Goal: Task Accomplishment & Management: Manage account settings

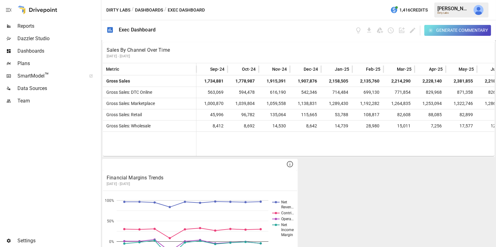
scroll to position [12, 0]
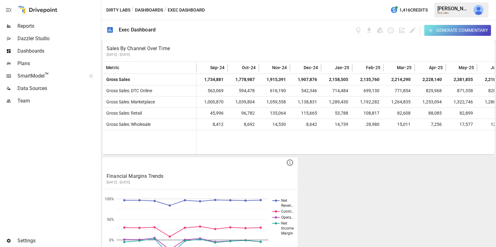
click at [51, 32] on div "Reports" at bounding box center [50, 26] width 100 height 12
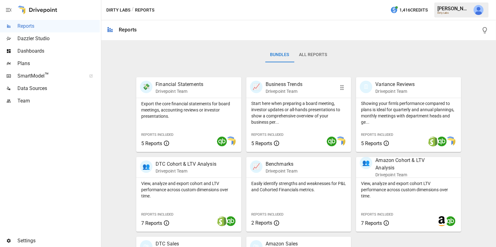
scroll to position [92, 0]
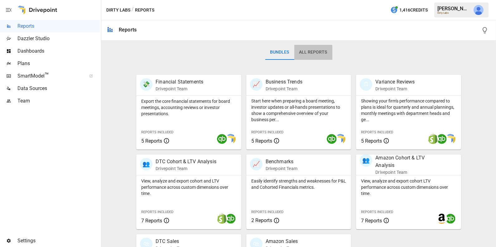
click at [312, 55] on button "All Reports" at bounding box center [314, 52] width 38 height 15
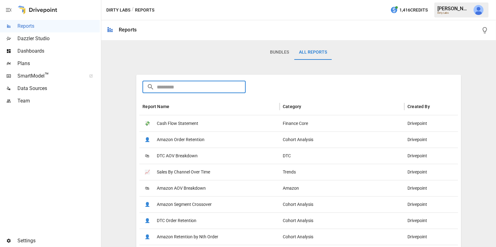
click at [213, 90] on input "text" at bounding box center [201, 87] width 89 height 12
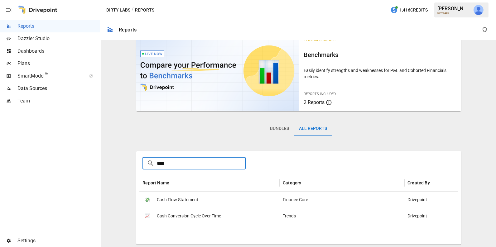
scroll to position [15, 0]
type input "****"
click at [191, 220] on span "Cash Conversion Cycle Over Time" at bounding box center [189, 217] width 64 height 16
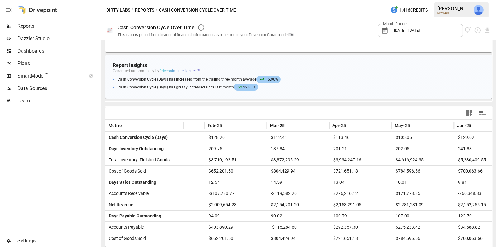
scroll to position [0, 377]
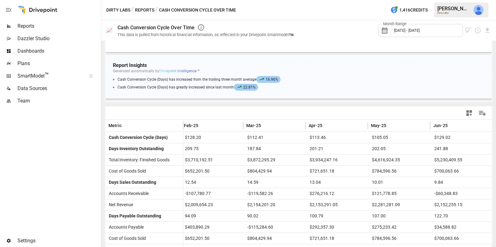
click at [422, 32] on div "Month Range August 2024 - July 2025" at bounding box center [420, 30] width 85 height 13
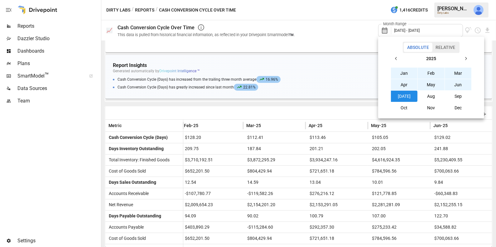
click at [441, 46] on button "Relative" at bounding box center [445, 47] width 27 height 9
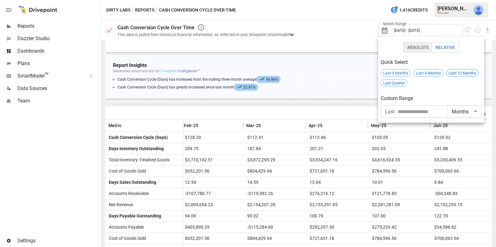
click at [456, 75] on span "Last 12 Months" at bounding box center [463, 73] width 32 height 5
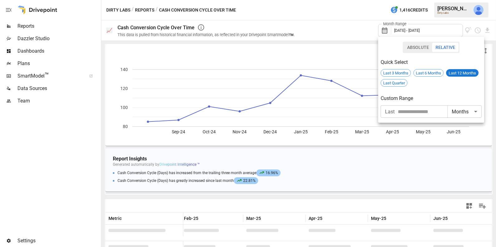
scroll to position [0, 314]
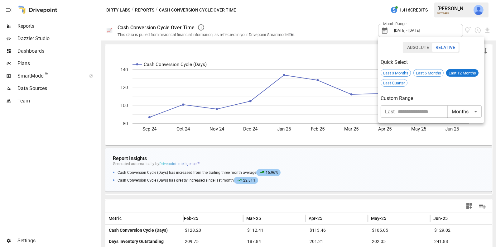
click at [350, 174] on div at bounding box center [248, 123] width 496 height 247
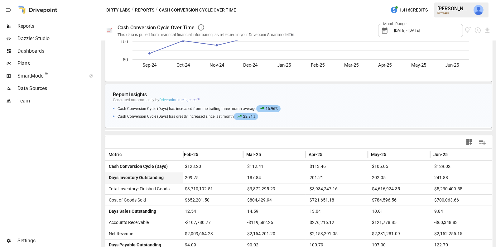
scroll to position [69, 0]
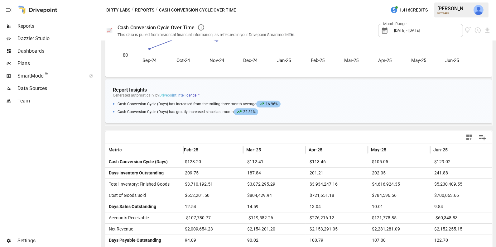
click at [466, 138] on icon "button" at bounding box center [469, 137] width 7 height 7
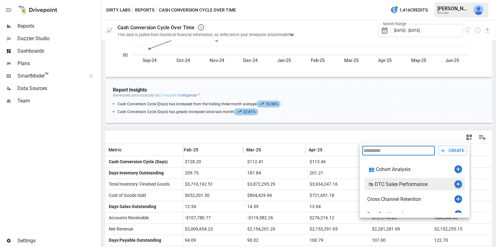
scroll to position [37, 0]
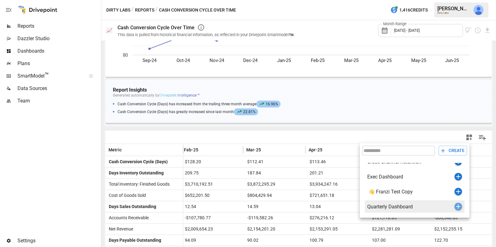
click at [458, 207] on icon "button" at bounding box center [458, 206] width 7 height 7
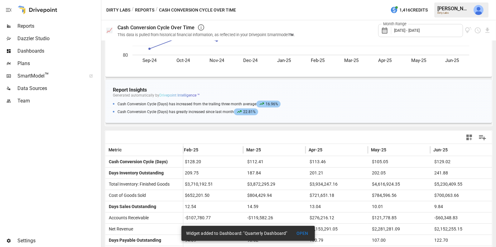
click at [62, 26] on span "Reports" at bounding box center [58, 25] width 82 height 7
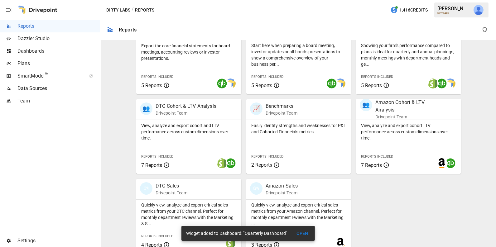
scroll to position [148, 0]
click at [165, 130] on p "View, analyze and export cohort and LTV performance across custom dimensions ov…" at bounding box center [188, 131] width 95 height 19
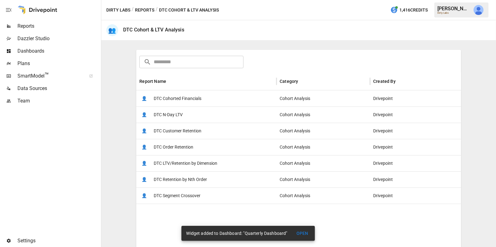
scroll to position [94, 0]
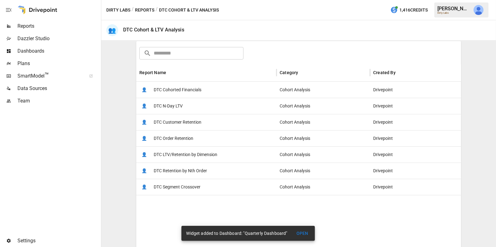
click at [202, 125] on div "👤 DTC Customer Retention" at bounding box center [206, 122] width 140 height 16
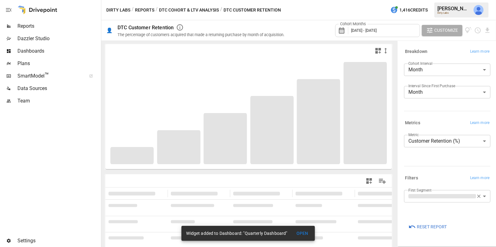
click at [478, 196] on icon "button" at bounding box center [479, 197] width 6 height 6
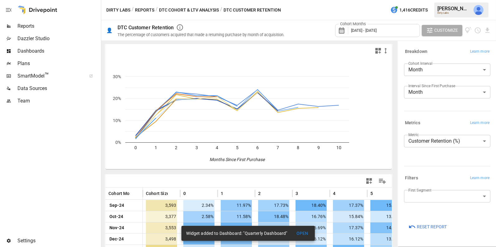
click at [359, 31] on span "September 2024 - August 2025" at bounding box center [364, 30] width 26 height 5
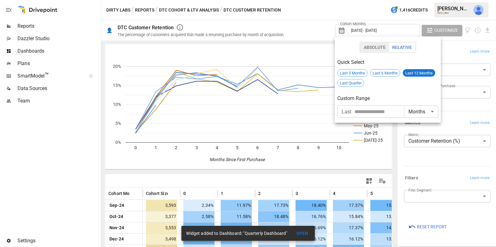
click at [324, 22] on div at bounding box center [248, 123] width 496 height 247
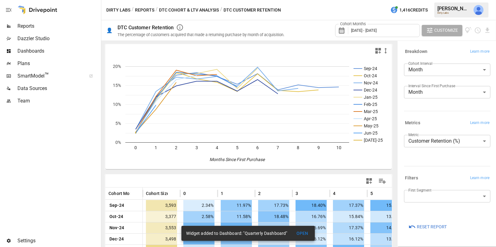
click at [370, 182] on icon "button" at bounding box center [369, 181] width 7 height 7
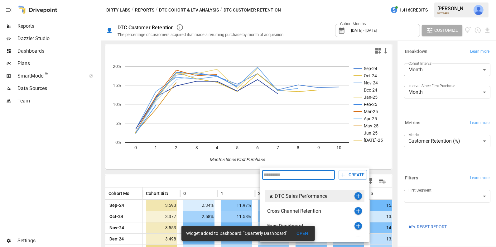
scroll to position [37, 0]
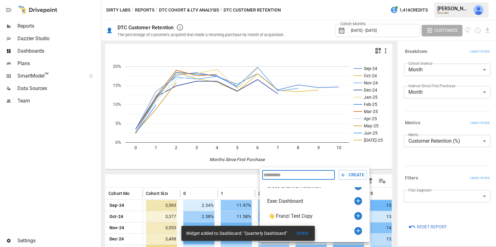
click at [232, 82] on div at bounding box center [248, 123] width 496 height 247
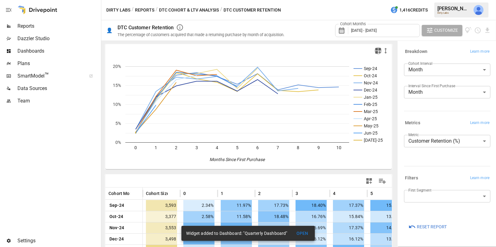
click at [380, 51] on icon "button" at bounding box center [379, 51] width 6 height 6
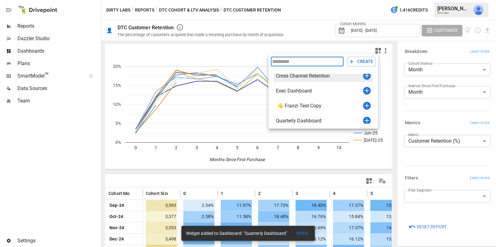
scroll to position [37, 0]
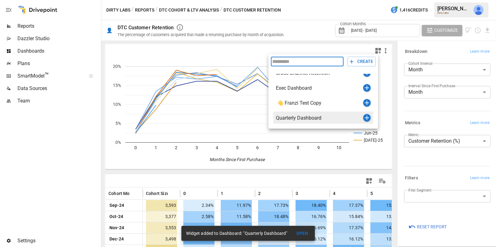
click at [366, 118] on icon "button" at bounding box center [367, 118] width 4 height 4
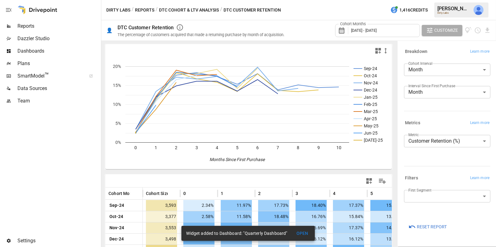
click at [192, 9] on button "DTC Cohort & LTV Analysis" at bounding box center [189, 10] width 60 height 8
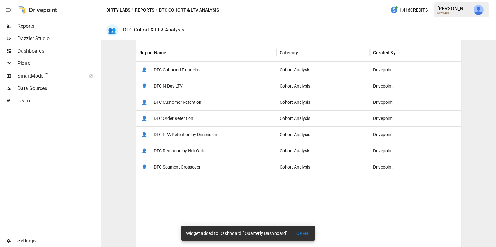
scroll to position [123, 0]
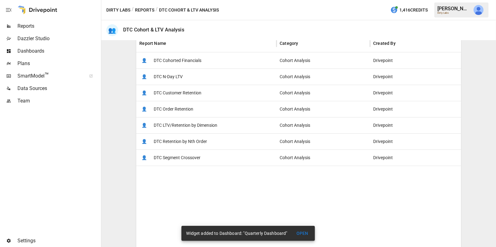
click at [149, 8] on button "Reports" at bounding box center [144, 10] width 19 height 8
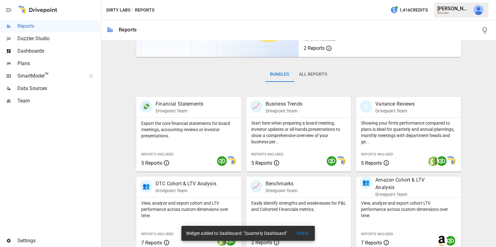
scroll to position [113, 0]
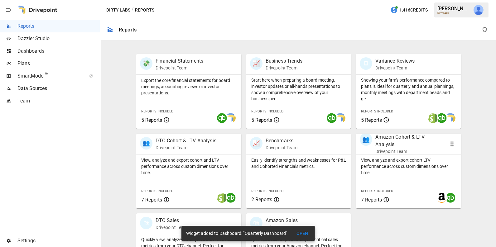
click at [366, 160] on p "View, analyze and export cohort LTV performance across custom dimensions over t…" at bounding box center [408, 166] width 95 height 19
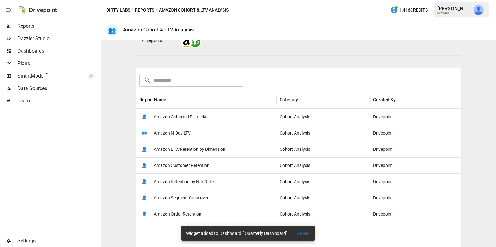
scroll to position [73, 0]
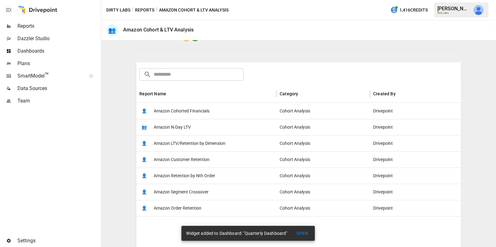
click at [218, 160] on div "👤 Amazon Customer Retention" at bounding box center [206, 160] width 140 height 16
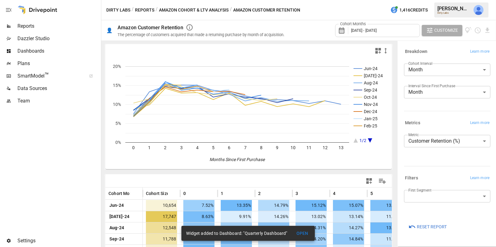
click at [384, 27] on div "Cohort Months June 2024 - June 2025" at bounding box center [377, 30] width 85 height 13
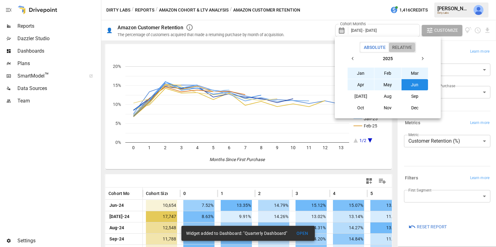
click at [399, 51] on button "Relative" at bounding box center [402, 47] width 27 height 9
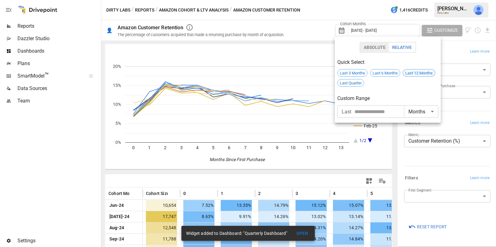
click at [411, 74] on span "Last 12 Months" at bounding box center [419, 73] width 32 height 5
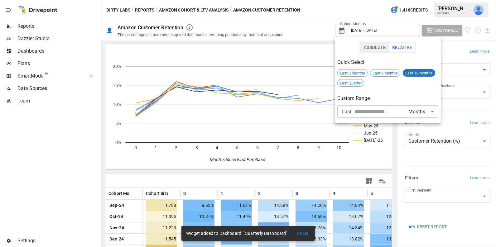
click at [304, 131] on div at bounding box center [248, 123] width 496 height 247
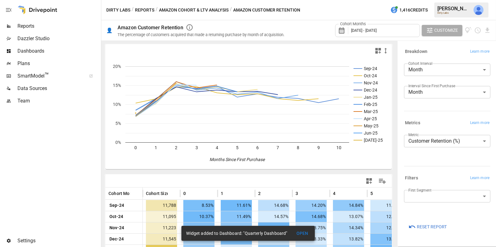
click at [380, 52] on icon "button" at bounding box center [379, 51] width 6 height 6
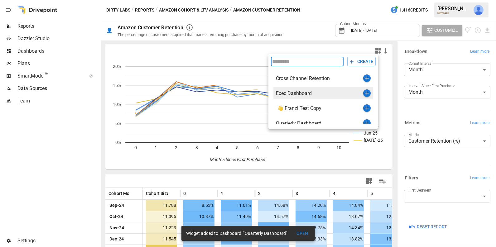
scroll to position [37, 0]
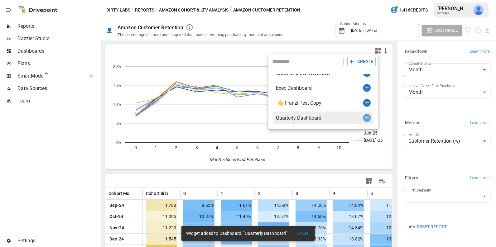
click at [365, 117] on icon "button" at bounding box center [366, 117] width 7 height 7
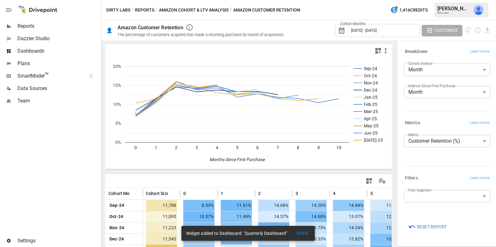
click at [90, 51] on span "Dashboards" at bounding box center [58, 50] width 82 height 7
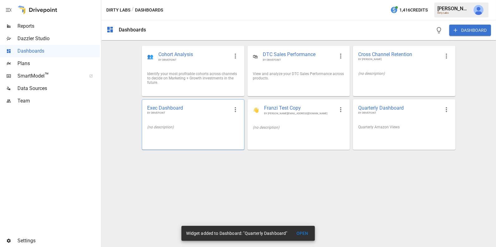
click at [213, 129] on div "(no description)" at bounding box center [193, 127] width 92 height 4
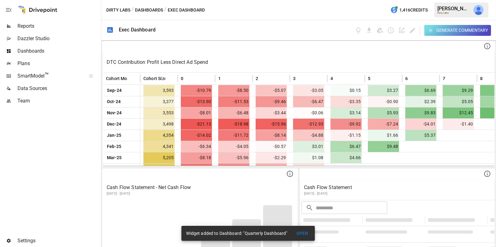
scroll to position [431, 0]
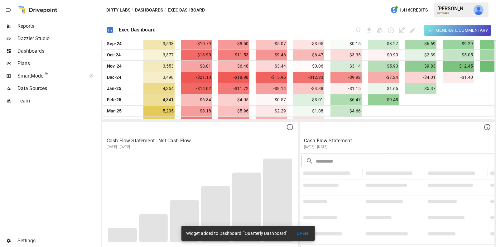
click at [303, 234] on button "OPEN" at bounding box center [303, 234] width 20 height 12
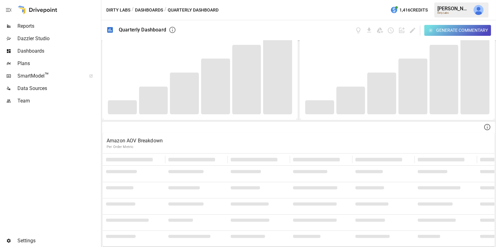
scroll to position [559, 0]
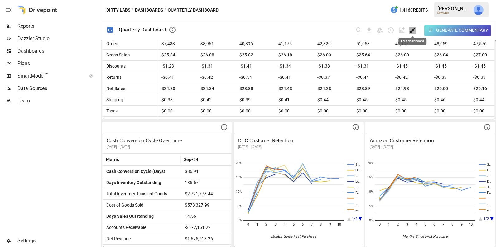
click at [411, 32] on icon "Edit dashboard" at bounding box center [412, 30] width 5 height 5
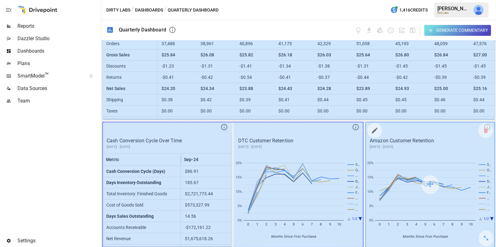
drag, startPoint x: 224, startPoint y: 238, endPoint x: 417, endPoint y: 229, distance: 193.0
click at [417, 229] on div "Amazon Cohorted Financials Contribution Profit less Direct Ad Spend (Per Custom…" at bounding box center [298, 144] width 395 height 207
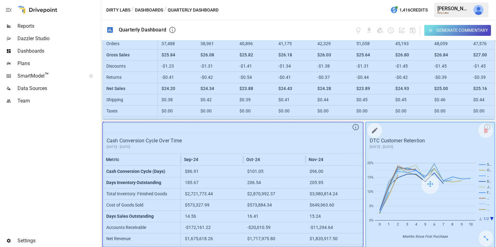
drag, startPoint x: 353, startPoint y: 239, endPoint x: 417, endPoint y: 234, distance: 64.2
click at [417, 234] on div "Amazon Cohorted Financials Contribution Profit less Direct Ad Spend (Per Custom…" at bounding box center [298, 144] width 395 height 207
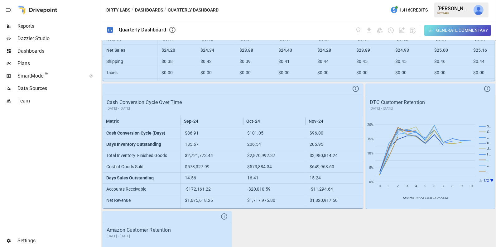
scroll to position [603, 0]
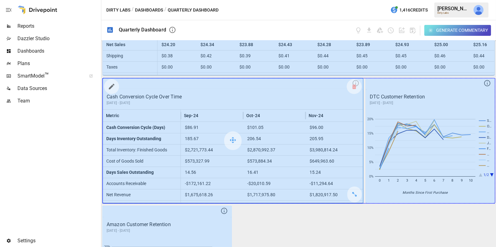
drag, startPoint x: 358, startPoint y: 194, endPoint x: 433, endPoint y: 189, distance: 74.7
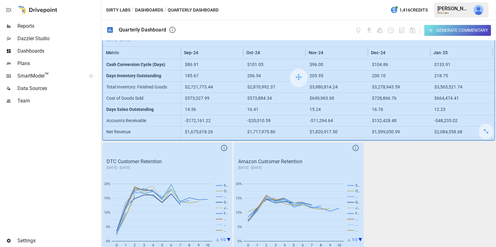
scroll to position [687, 0]
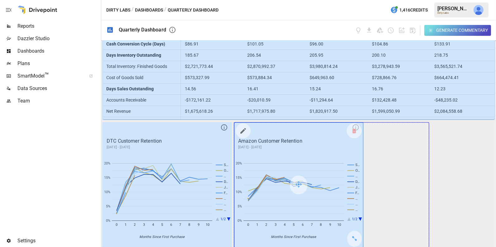
drag, startPoint x: 356, startPoint y: 234, endPoint x: 402, endPoint y: 233, distance: 45.9
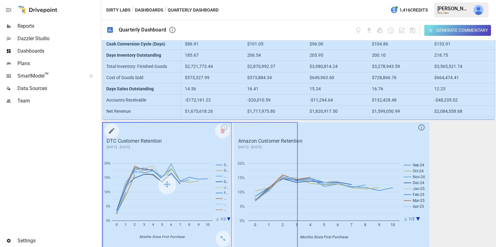
drag, startPoint x: 222, startPoint y: 237, endPoint x: 275, endPoint y: 235, distance: 53.4
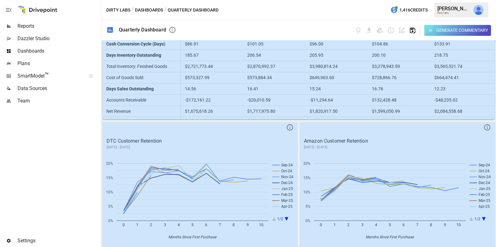
click at [413, 30] on icon "button" at bounding box center [412, 30] width 7 height 7
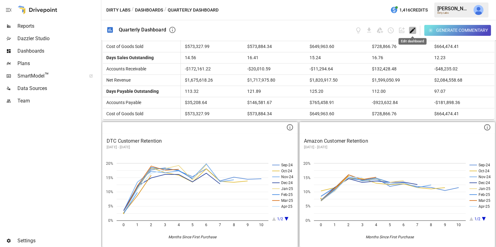
click at [414, 30] on icon "Edit dashboard" at bounding box center [412, 30] width 5 height 5
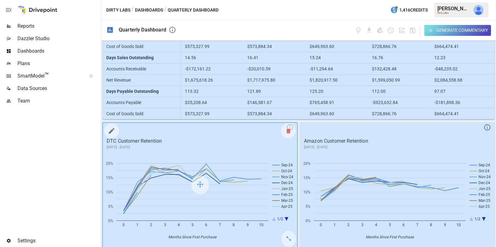
click at [290, 130] on div at bounding box center [288, 131] width 15 height 15
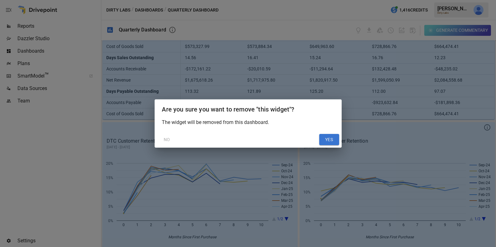
click at [325, 134] on div "NO YES" at bounding box center [248, 140] width 187 height 16
click at [328, 138] on button "YES" at bounding box center [329, 139] width 20 height 11
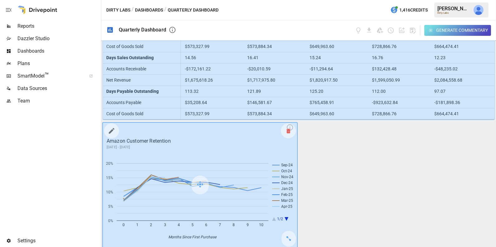
click at [292, 127] on div at bounding box center [288, 131] width 15 height 15
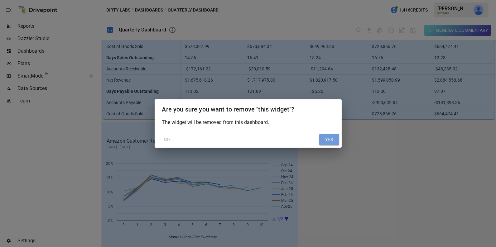
click at [322, 138] on button "YES" at bounding box center [329, 139] width 20 height 11
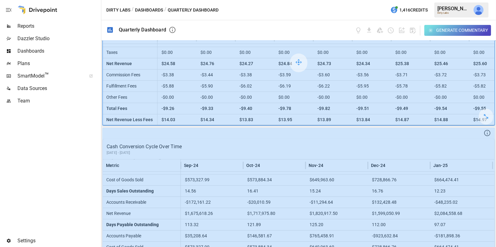
scroll to position [559, 0]
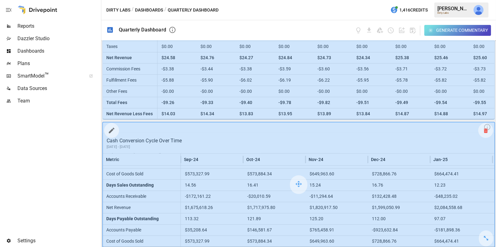
click at [484, 135] on div at bounding box center [486, 130] width 15 height 15
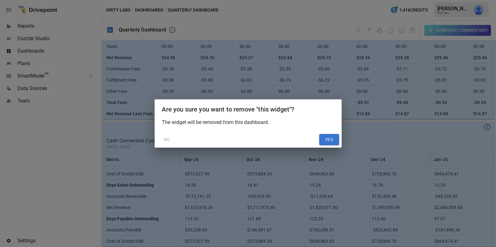
click at [332, 142] on button "YES" at bounding box center [329, 139] width 20 height 11
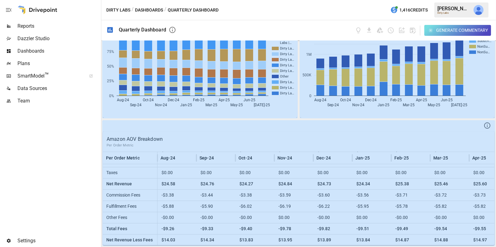
scroll to position [431, 0]
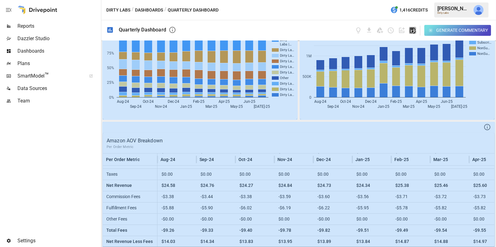
click at [413, 32] on icon "button" at bounding box center [413, 31] width 6 height 6
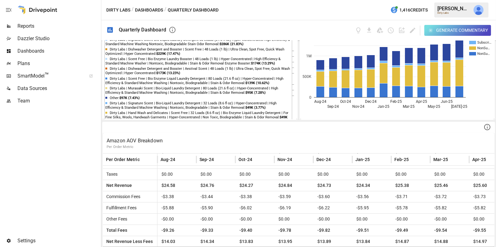
click at [57, 27] on span "Reports" at bounding box center [58, 25] width 82 height 7
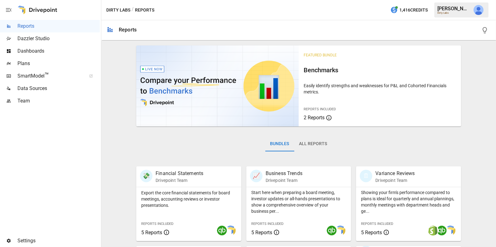
click at [325, 144] on button "All Reports" at bounding box center [314, 144] width 38 height 15
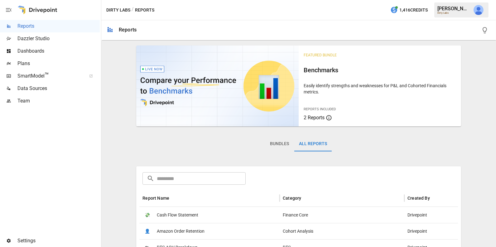
click at [213, 181] on input "text" at bounding box center [201, 179] width 89 height 12
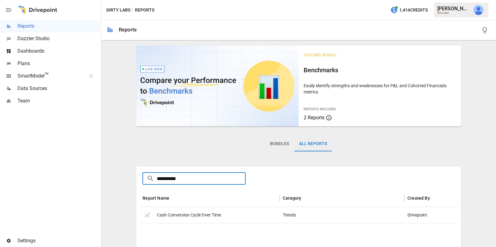
type input "**********"
click at [208, 217] on span "Cash Conversion Cycle Over Time" at bounding box center [189, 215] width 64 height 16
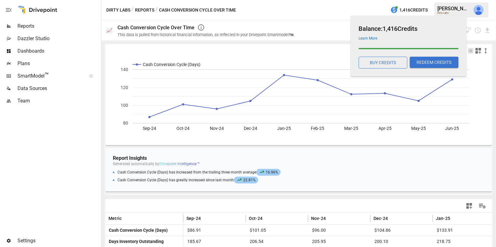
click at [421, 34] on div "Learn More" at bounding box center [407, 37] width 102 height 7
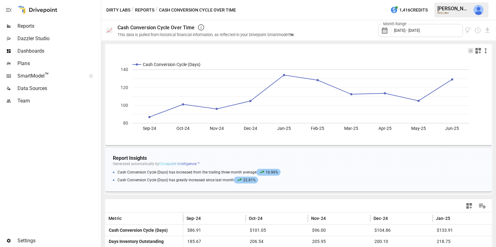
click at [402, 26] on label "Month Range" at bounding box center [395, 24] width 27 height 6
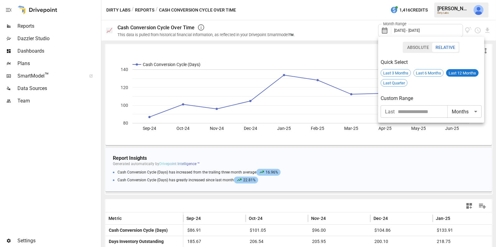
click at [346, 17] on div at bounding box center [248, 123] width 496 height 247
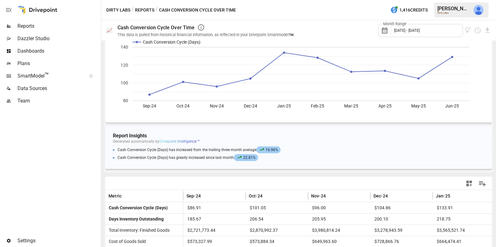
scroll to position [93, 0]
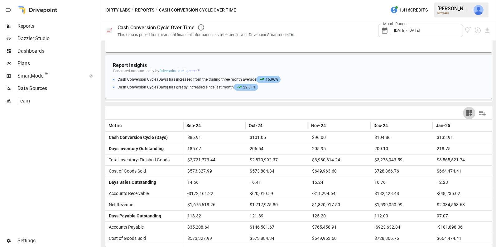
click at [467, 113] on icon "button" at bounding box center [470, 113] width 6 height 6
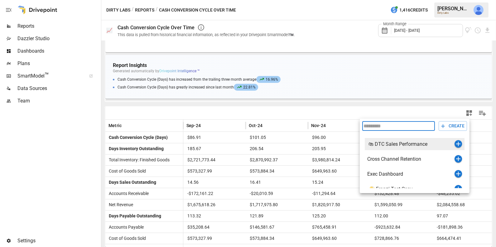
scroll to position [37, 0]
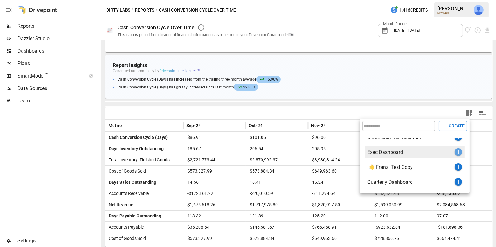
click at [458, 150] on icon "button" at bounding box center [458, 152] width 4 height 4
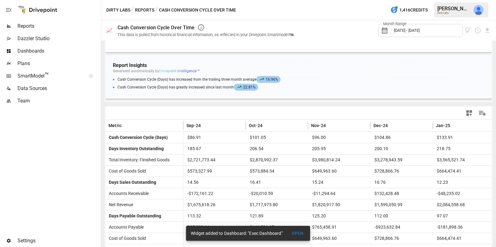
click at [147, 10] on button "Reports" at bounding box center [144, 10] width 19 height 8
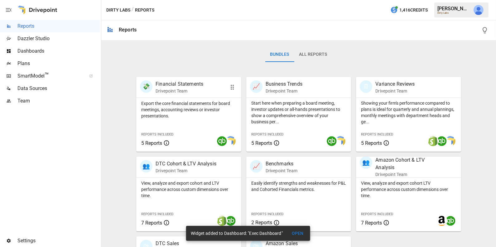
scroll to position [153, 0]
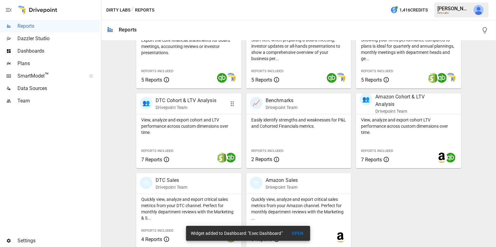
click at [188, 133] on p "View, analyze and export cohort and LTV performance across custom dimensions ov…" at bounding box center [188, 126] width 95 height 19
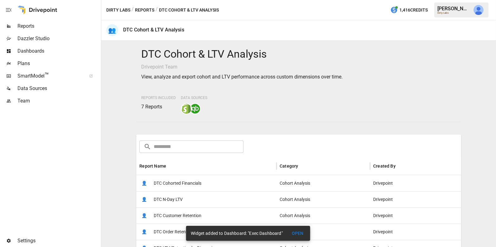
scroll to position [21, 0]
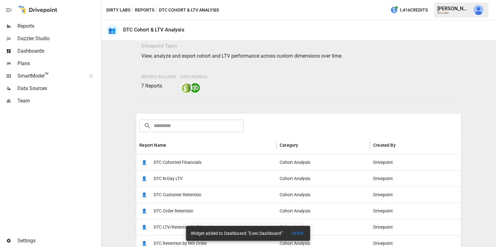
click at [179, 193] on span "DTC Customer Retention" at bounding box center [178, 195] width 48 height 16
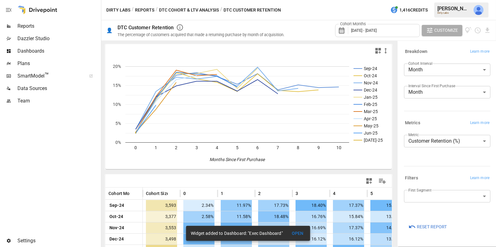
click at [378, 50] on icon "button" at bounding box center [379, 51] width 6 height 6
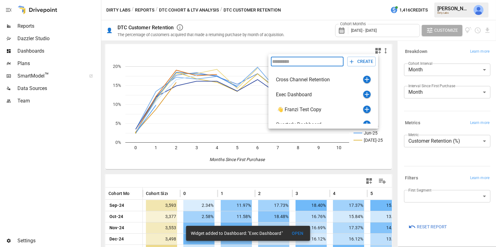
scroll to position [37, 0]
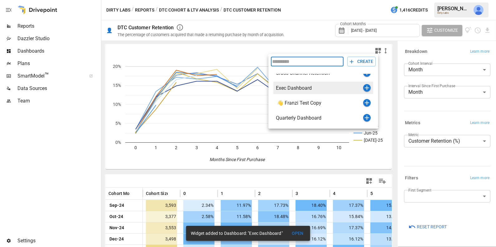
click at [367, 87] on icon "button" at bounding box center [366, 87] width 7 height 7
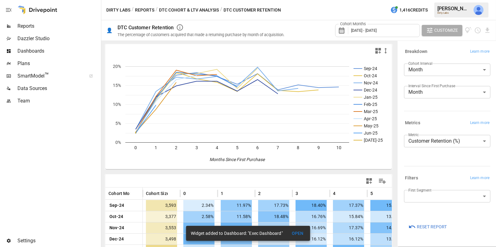
click at [200, 10] on button "DTC Cohort & LTV Analysis" at bounding box center [189, 10] width 60 height 8
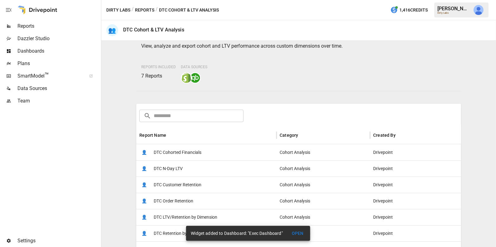
scroll to position [34, 0]
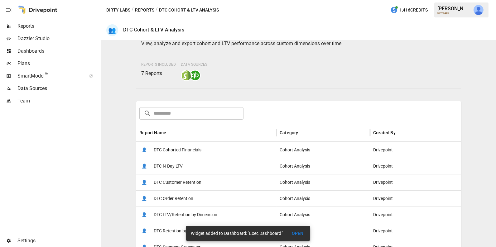
click at [153, 11] on button "Reports" at bounding box center [144, 10] width 19 height 8
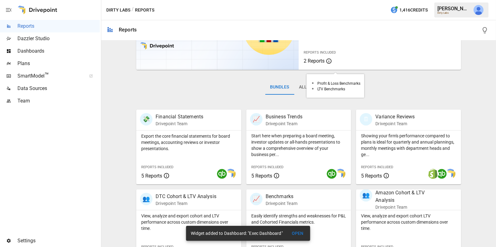
scroll to position [88, 0]
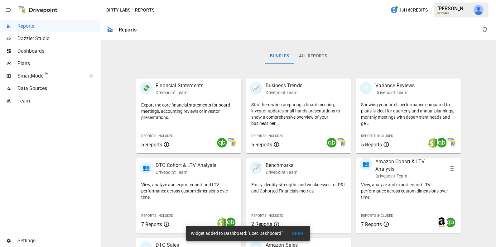
click at [400, 159] on p "Amazon Cohort & LTV Analysis" at bounding box center [409, 165] width 66 height 15
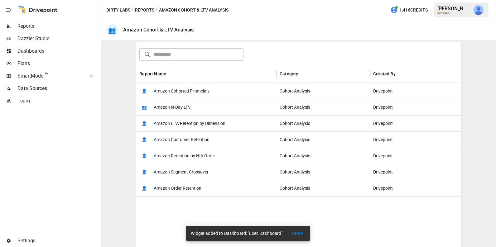
scroll to position [96, 0]
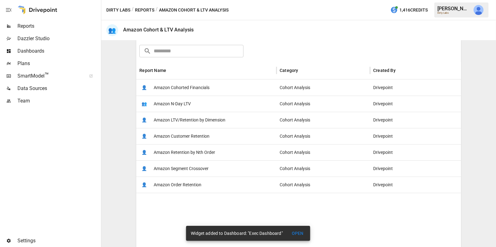
click at [215, 139] on div "👤 Amazon Customer Retention" at bounding box center [206, 136] width 140 height 16
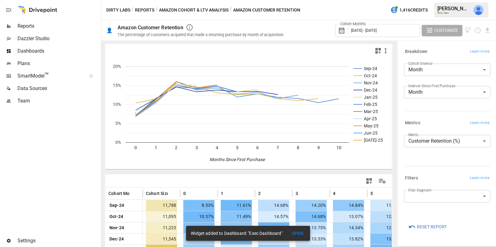
click at [378, 49] on icon "button" at bounding box center [379, 51] width 6 height 6
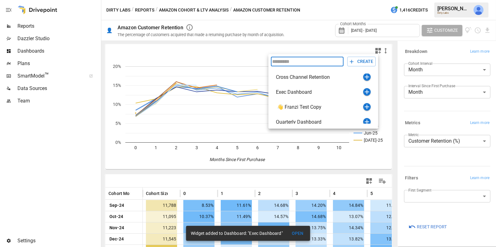
scroll to position [37, 0]
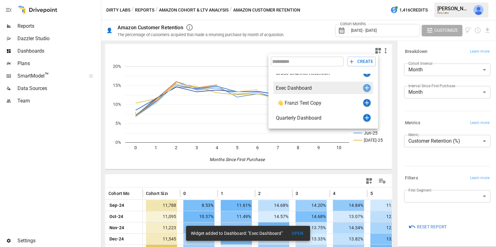
click at [366, 87] on icon "button" at bounding box center [366, 87] width 7 height 7
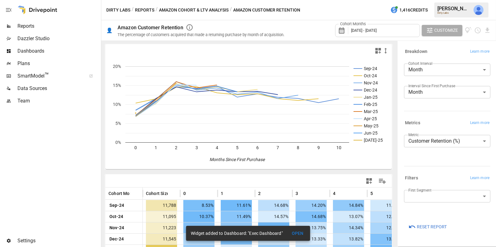
click at [65, 48] on span "Dashboards" at bounding box center [58, 50] width 82 height 7
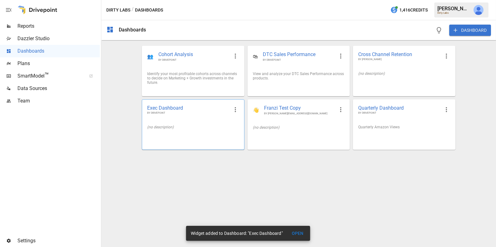
click at [198, 134] on div "(no description)" at bounding box center [193, 127] width 102 height 14
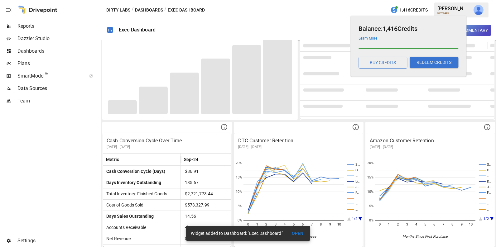
scroll to position [465, 0]
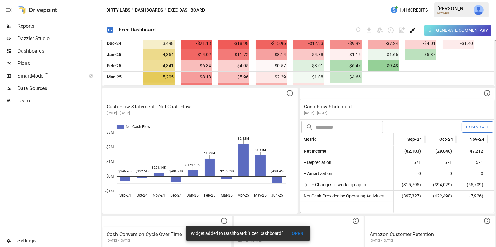
click at [414, 29] on icon "Edit dashboard" at bounding box center [412, 30] width 7 height 7
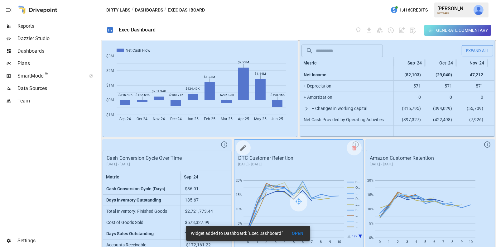
scroll to position [559, 0]
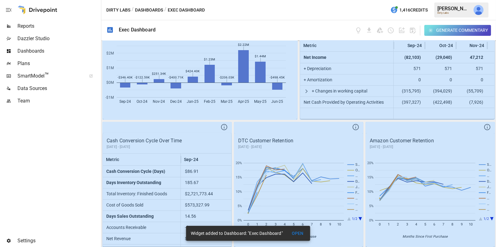
click at [300, 233] on button "OPEN" at bounding box center [298, 234] width 20 height 12
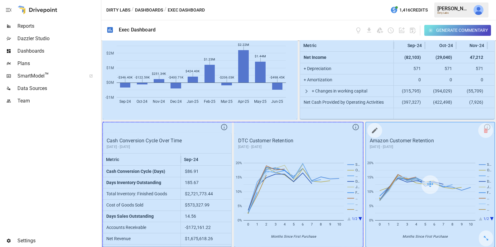
drag, startPoint x: 223, startPoint y: 238, endPoint x: 427, endPoint y: 222, distance: 205.4
click at [427, 222] on div "Sales By Channel Over Time September 2024 - August 2025 Metric Sep-24 Oct-24 No…" at bounding box center [298, 144] width 395 height 207
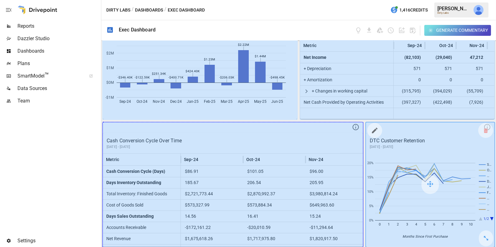
drag, startPoint x: 352, startPoint y: 238, endPoint x: 412, endPoint y: 227, distance: 60.7
click at [412, 227] on div "Sales By Channel Over Time September 2024 - August 2025 Metric Sep-24 Oct-24 No…" at bounding box center [298, 144] width 395 height 207
drag, startPoint x: 356, startPoint y: 238, endPoint x: 401, endPoint y: 234, distance: 45.4
click at [401, 234] on div "Sales By Channel Over Time September 2024 - August 2025 Metric Sep-24 Oct-24 No…" at bounding box center [298, 144] width 395 height 207
drag, startPoint x: 358, startPoint y: 238, endPoint x: 404, endPoint y: 232, distance: 46.9
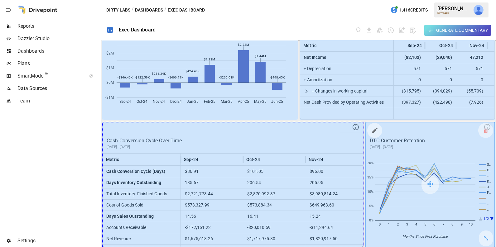
click at [404, 232] on div "Sales By Channel Over Time September 2024 - August 2025 Metric Sep-24 Oct-24 No…" at bounding box center [298, 144] width 395 height 207
drag, startPoint x: 353, startPoint y: 238, endPoint x: 406, endPoint y: 236, distance: 53.1
click at [406, 236] on div "Sales By Channel Over Time September 2024 - August 2025 Metric Sep-24 Oct-24 No…" at bounding box center [298, 144] width 395 height 207
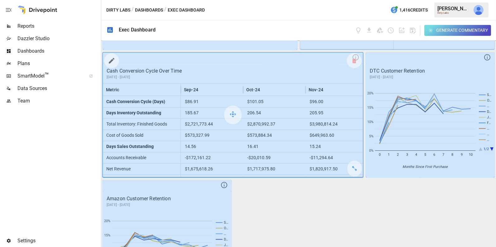
scroll to position [687, 0]
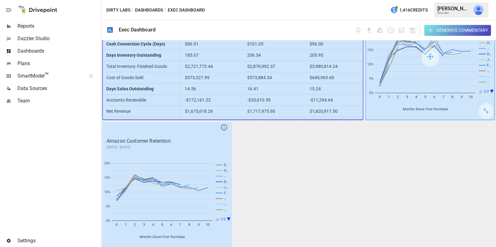
drag, startPoint x: 357, startPoint y: 107, endPoint x: 413, endPoint y: 105, distance: 56.5
click at [413, 105] on div "Sales By Channel Over Time September 2024 - August 2025 Metric Sep-24 Oct-24 No…" at bounding box center [298, 144] width 395 height 207
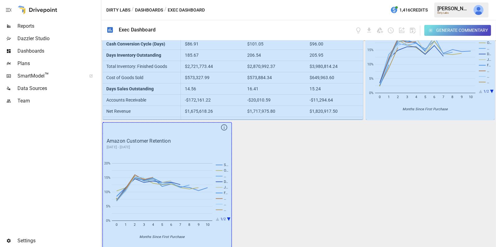
drag, startPoint x: 224, startPoint y: 239, endPoint x: 262, endPoint y: 237, distance: 38.4
click at [262, 237] on div "Sales By Channel Over Time September 2024 - August 2025 Metric Sep-24 Oct-24 No…" at bounding box center [298, 144] width 395 height 207
drag, startPoint x: 223, startPoint y: 235, endPoint x: 291, endPoint y: 230, distance: 68.2
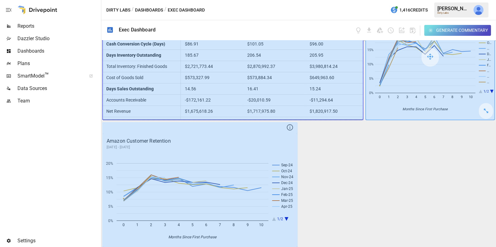
drag, startPoint x: 358, startPoint y: 108, endPoint x: 415, endPoint y: 89, distance: 59.8
click at [415, 89] on div "Sales By Channel Over Time September 2024 - August 2025 Metric Sep-24 Oct-24 No…" at bounding box center [298, 144] width 395 height 207
drag, startPoint x: 355, startPoint y: 115, endPoint x: 451, endPoint y: 113, distance: 96.1
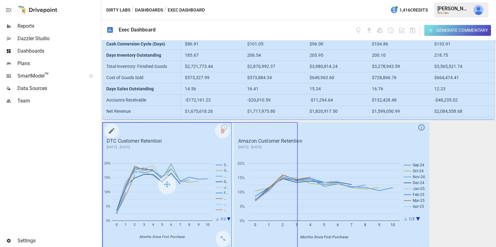
drag, startPoint x: 225, startPoint y: 236, endPoint x: 270, endPoint y: 225, distance: 46.2
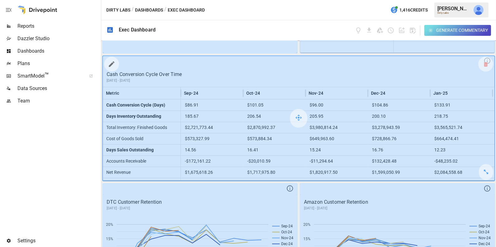
scroll to position [626, 0]
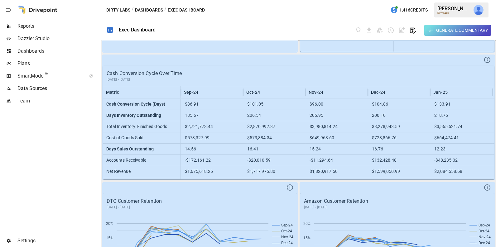
click at [412, 29] on icon "button" at bounding box center [413, 31] width 6 height 6
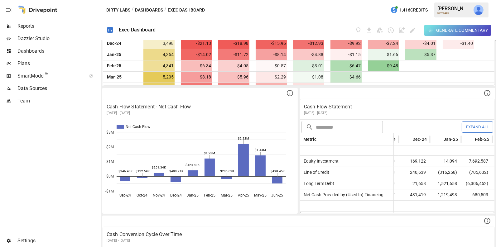
scroll to position [102, 0]
click at [63, 27] on span "Reports" at bounding box center [58, 25] width 82 height 7
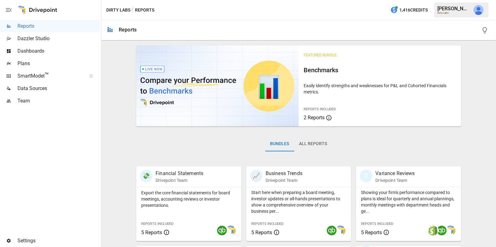
click at [315, 141] on button "All Reports" at bounding box center [314, 144] width 38 height 15
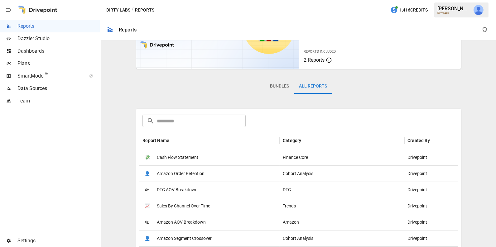
scroll to position [89, 0]
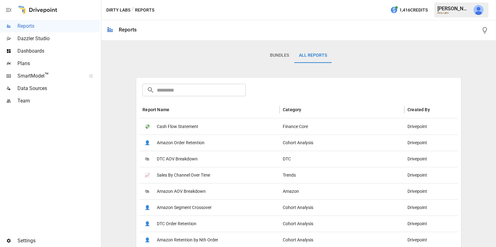
click at [223, 91] on input "text" at bounding box center [201, 90] width 89 height 12
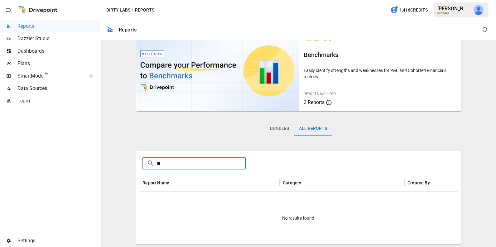
type input "*"
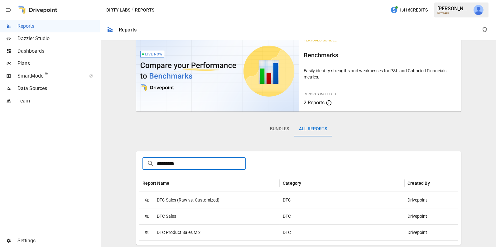
type input "*********"
click at [169, 220] on span "DTC Sales" at bounding box center [166, 217] width 19 height 16
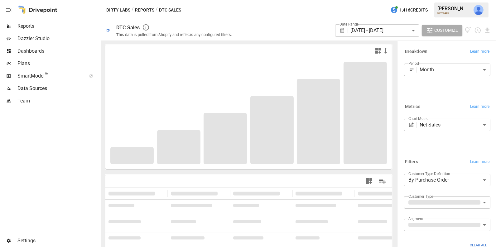
click at [147, 10] on button "Reports" at bounding box center [144, 10] width 19 height 8
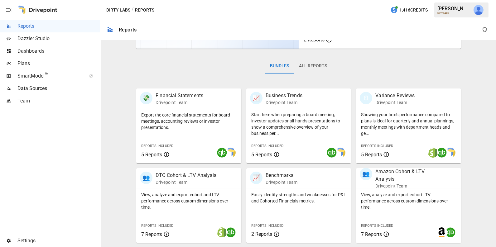
scroll to position [156, 0]
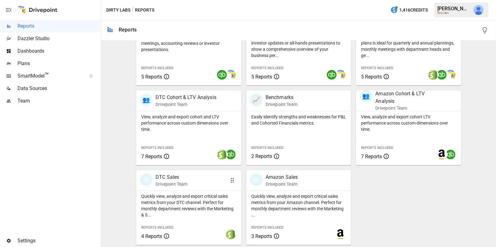
click at [180, 192] on div "Quickly view, analyze and export critical sales metrics from your DTC channel. …" at bounding box center [188, 204] width 105 height 27
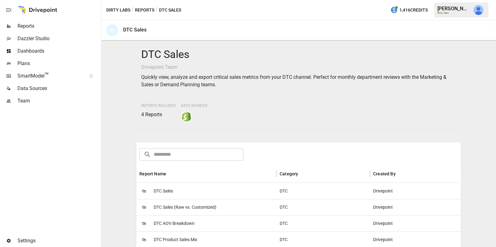
click at [190, 235] on span "DTC Product Sales Mix" at bounding box center [176, 240] width 44 height 16
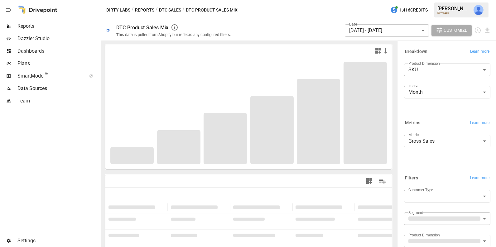
click at [374, 0] on body "**********" at bounding box center [248, 0] width 496 height 0
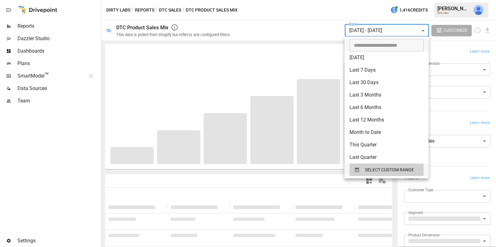
click at [375, 119] on li "Last 12 Months" at bounding box center [387, 120] width 84 height 12
type input "**********"
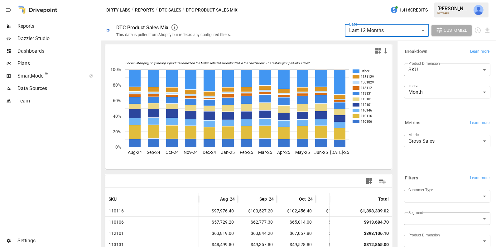
click at [426, 0] on body "**********" at bounding box center [248, 0] width 496 height 0
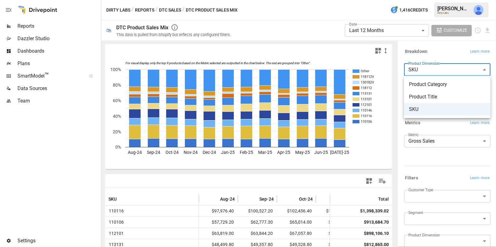
click at [426, 93] on span "Product Title" at bounding box center [447, 96] width 76 height 7
type input "**********"
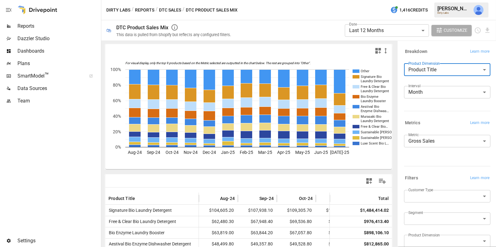
click at [378, 49] on icon "button" at bounding box center [379, 51] width 6 height 6
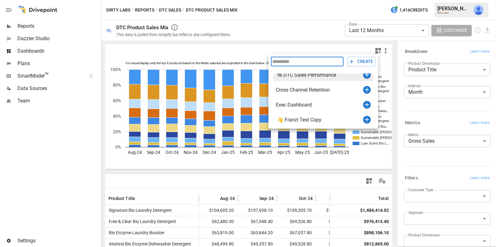
scroll to position [37, 0]
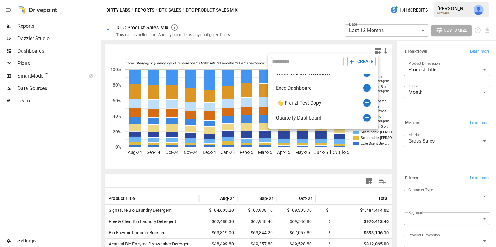
click at [306, 160] on div at bounding box center [248, 123] width 496 height 247
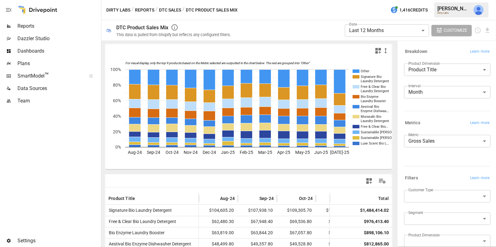
click at [377, 51] on icon "button" at bounding box center [379, 51] width 6 height 6
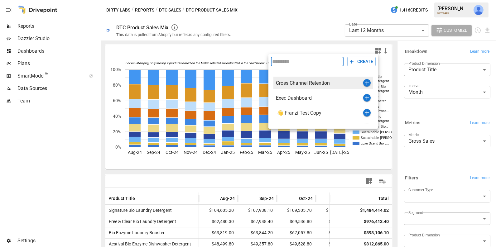
scroll to position [28, 0]
click at [367, 97] on icon "button" at bounding box center [367, 97] width 4 height 4
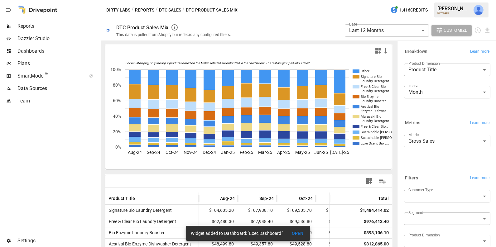
click at [163, 11] on button "DTC Sales" at bounding box center [170, 10] width 22 height 8
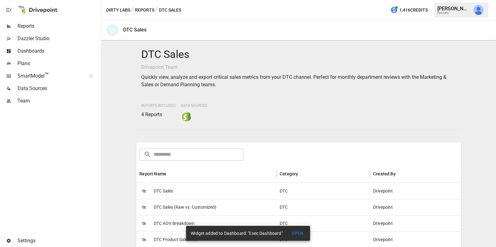
click at [139, 6] on button "Reports" at bounding box center [144, 10] width 19 height 8
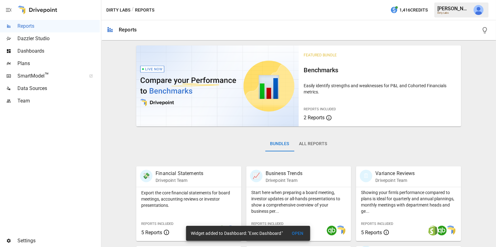
scroll to position [156, 0]
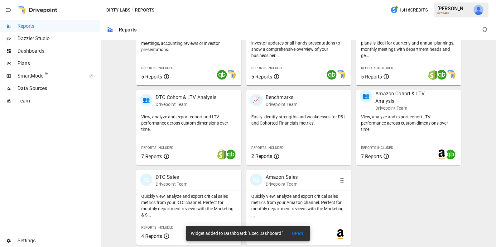
click at [322, 189] on div "🛍 Amazon Sales Drivepoint Team" at bounding box center [298, 180] width 105 height 21
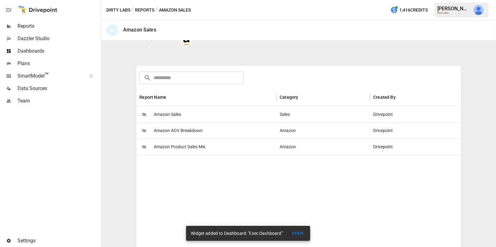
scroll to position [87, 0]
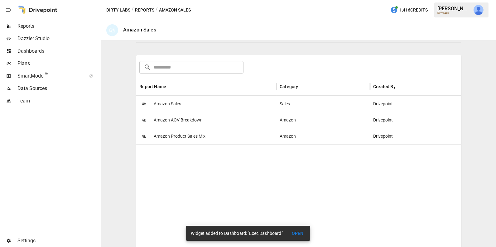
click at [226, 134] on div "🛍 Amazon Product Sales Mix" at bounding box center [206, 136] width 140 height 16
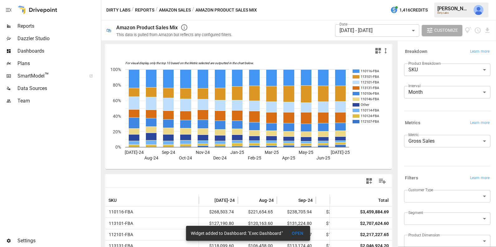
click at [390, 0] on body "Reports Dazzler Studio Dashboards Plans SmartModel ™ Data Sources Team Settings…" at bounding box center [248, 0] width 496 height 0
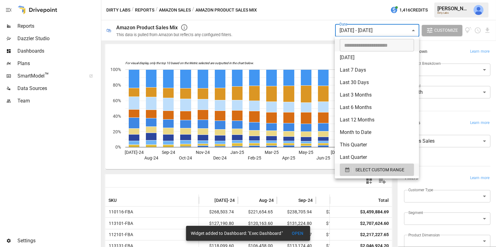
click at [368, 120] on li "Last 12 Months" at bounding box center [377, 120] width 84 height 12
type input "**********"
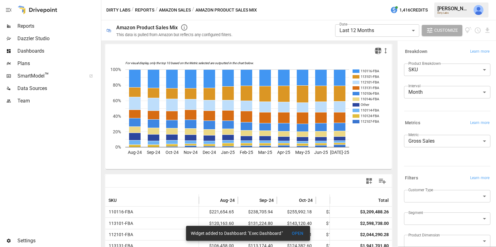
click at [380, 51] on icon "button" at bounding box center [379, 51] width 6 height 6
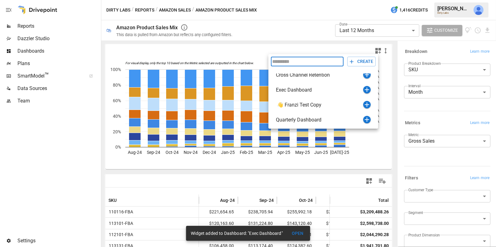
scroll to position [37, 0]
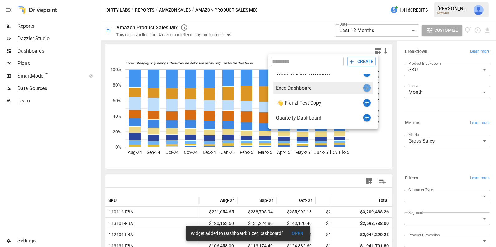
click at [366, 88] on icon "button" at bounding box center [366, 87] width 7 height 7
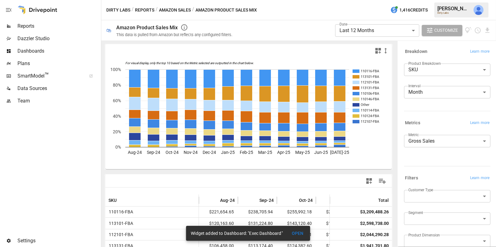
click at [140, 8] on button "Reports" at bounding box center [144, 10] width 19 height 8
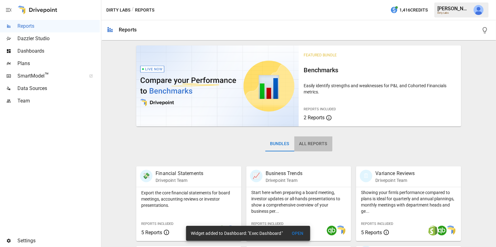
click at [307, 140] on button "All Reports" at bounding box center [314, 144] width 38 height 15
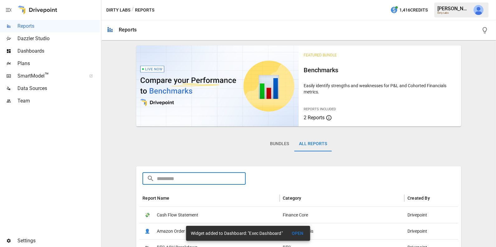
click at [195, 180] on input "text" at bounding box center [201, 179] width 89 height 12
type input "*"
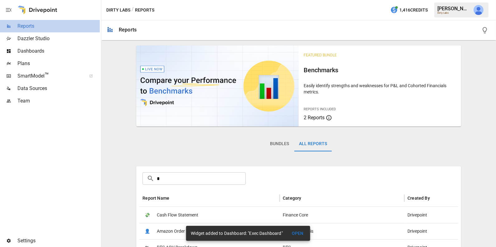
click at [52, 29] on span "Reports" at bounding box center [58, 25] width 82 height 7
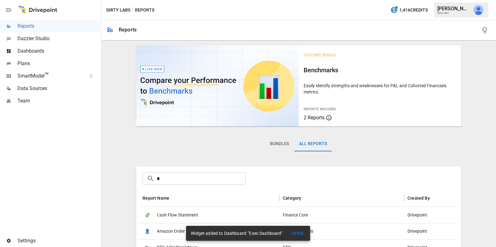
click at [48, 51] on span "Dashboards" at bounding box center [58, 50] width 82 height 7
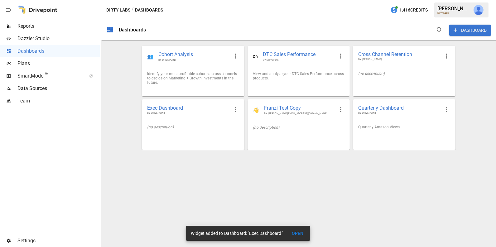
click at [48, 19] on div at bounding box center [37, 10] width 40 height 20
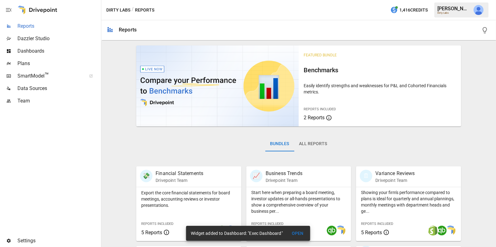
click at [49, 21] on div "Reports" at bounding box center [50, 26] width 100 height 12
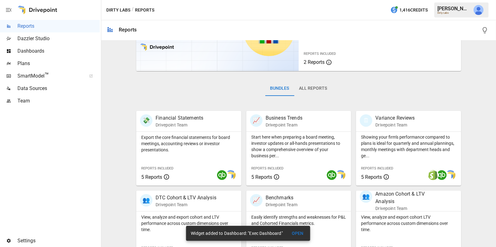
scroll to position [61, 0]
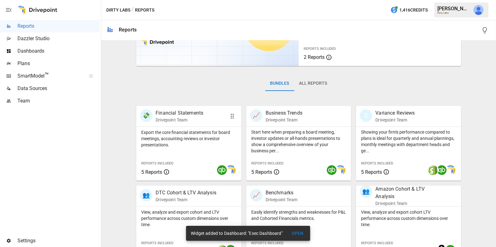
click at [179, 137] on p "Export the core financial statements for board meetings, accounting reviews or …" at bounding box center [188, 138] width 95 height 19
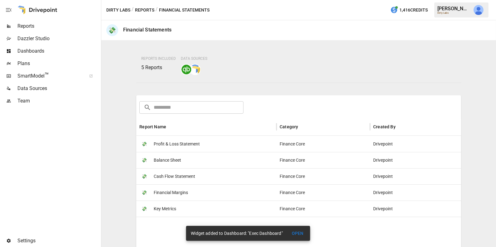
scroll to position [53, 0]
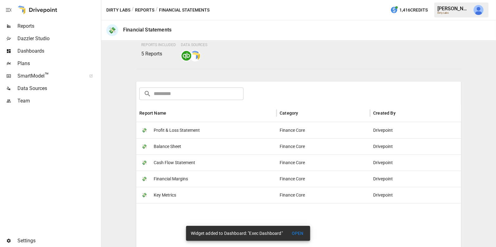
click at [183, 129] on span "Profit & Loss Statement" at bounding box center [177, 131] width 46 height 16
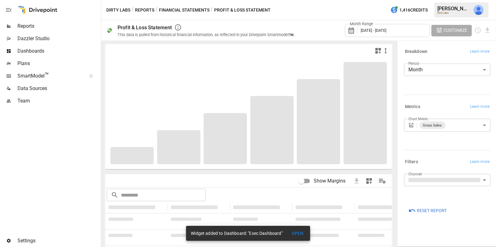
click at [384, 30] on span "April 2024 - March 2025" at bounding box center [374, 30] width 26 height 5
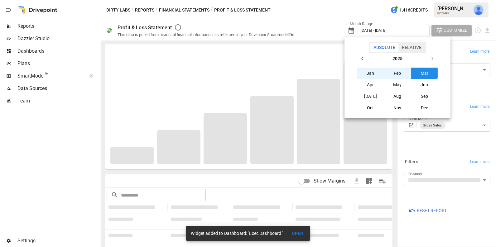
click at [410, 48] on button "Relative" at bounding box center [412, 47] width 27 height 9
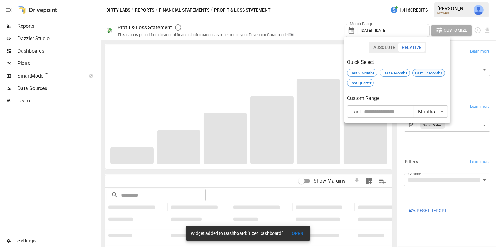
click at [425, 73] on span "Last 12 Months" at bounding box center [429, 73] width 32 height 5
click at [264, 24] on div at bounding box center [248, 123] width 496 height 247
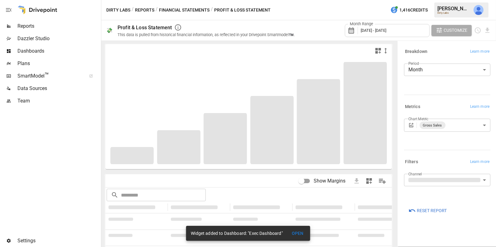
click at [143, 8] on button "Reports" at bounding box center [144, 10] width 19 height 8
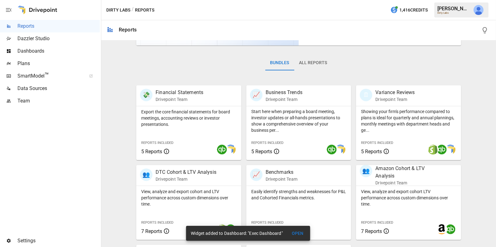
scroll to position [156, 0]
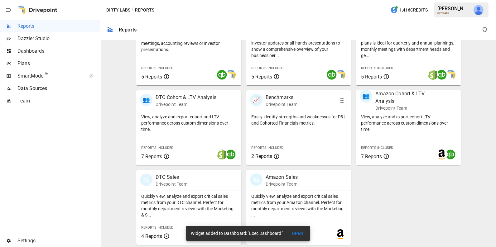
click at [272, 127] on div "Easily identify strengths and weaknesses for P&L and Cohorted Financials metric…" at bounding box center [298, 138] width 105 height 54
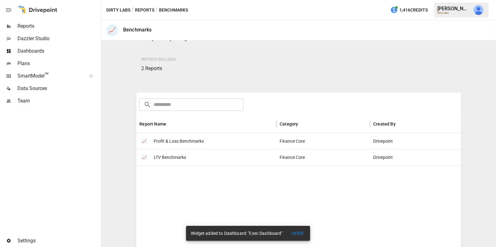
scroll to position [42, 0]
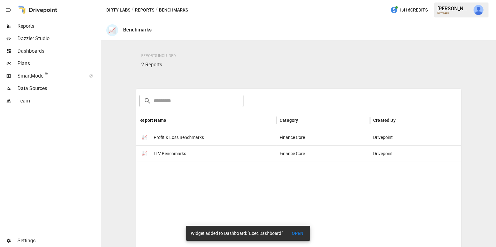
click at [236, 154] on div "📈 LTV Benchmarks" at bounding box center [206, 154] width 140 height 16
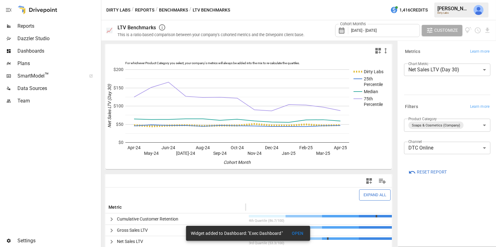
click at [366, 31] on span "April 2024 - April 2025" at bounding box center [364, 30] width 26 height 5
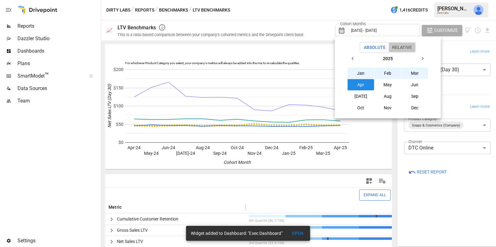
click at [403, 45] on button "Relative" at bounding box center [402, 47] width 27 height 9
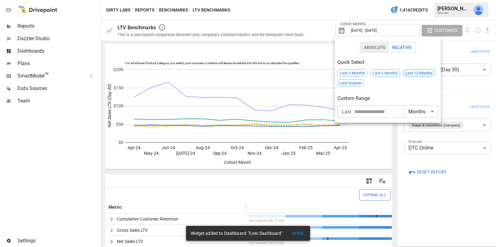
click at [414, 73] on span "Last 12 Months" at bounding box center [419, 73] width 32 height 5
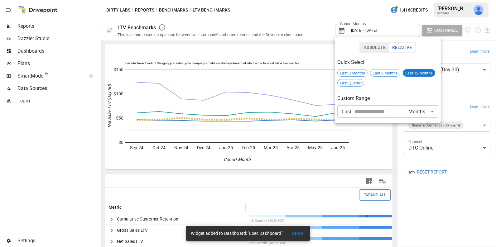
click at [301, 17] on div at bounding box center [248, 123] width 496 height 247
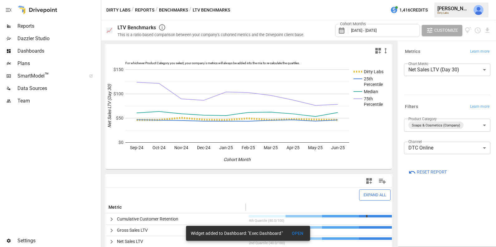
click at [421, 0] on body "Reports Dazzler Studio Dashboards Plans SmartModel ™ Data Sources Team Settings…" at bounding box center [248, 0] width 496 height 0
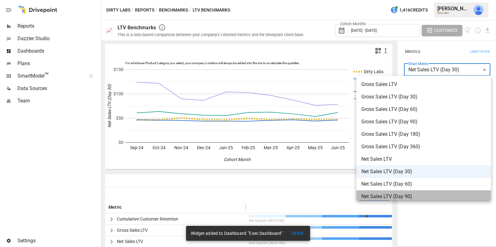
click at [407, 196] on span "Net Sales LTV (Day 90)" at bounding box center [424, 196] width 125 height 7
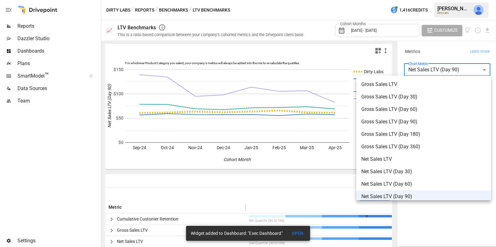
click at [429, 0] on body "Reports Dazzler Studio Dashboards Plans SmartModel ™ Data Sources Team Settings…" at bounding box center [248, 0] width 496 height 0
click at [398, 156] on span "Net Sales LTV" at bounding box center [424, 159] width 125 height 7
type input "**********"
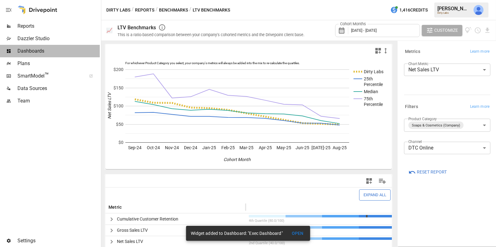
click at [57, 50] on span "Dashboards" at bounding box center [58, 50] width 82 height 7
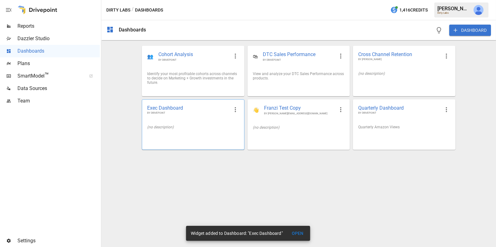
click at [197, 128] on div "(no description)" at bounding box center [193, 127] width 92 height 4
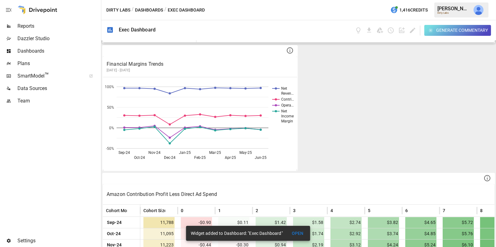
scroll to position [125, 0]
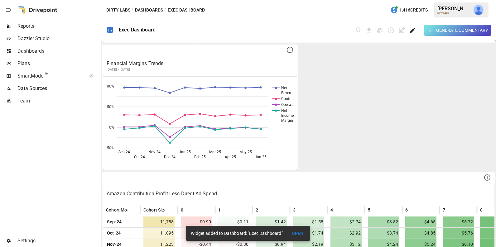
click at [411, 27] on icon "Edit dashboard" at bounding box center [412, 30] width 7 height 7
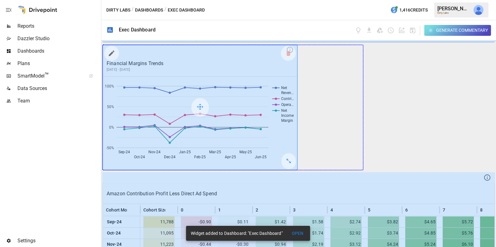
drag, startPoint x: 291, startPoint y: 161, endPoint x: 349, endPoint y: 158, distance: 57.5
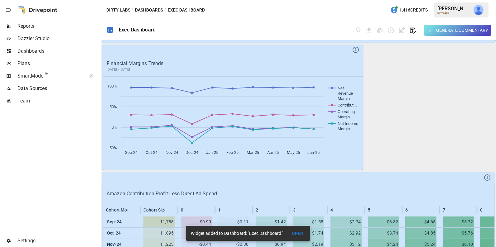
click at [414, 32] on icon "button" at bounding box center [413, 31] width 6 height 6
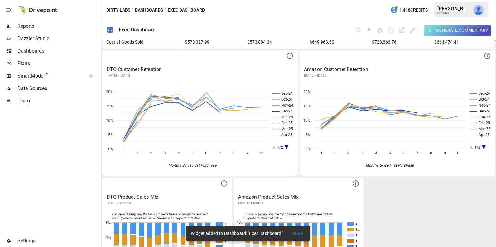
scroll to position [814, 0]
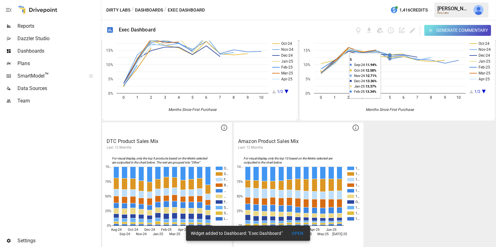
click at [413, 25] on div "Generate Commentary" at bounding box center [420, 30] width 141 height 20
click at [413, 27] on icon "Edit dashboard" at bounding box center [412, 30] width 7 height 7
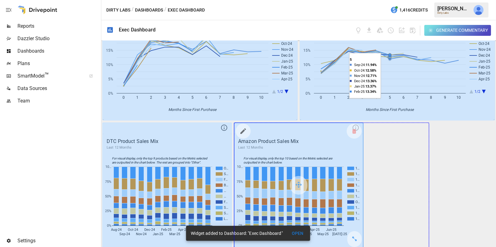
drag, startPoint x: 355, startPoint y: 233, endPoint x: 415, endPoint y: 232, distance: 60.2
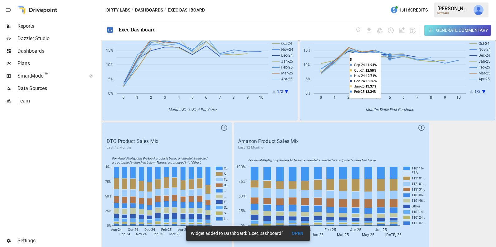
click at [302, 231] on button "OPEN" at bounding box center [298, 234] width 20 height 12
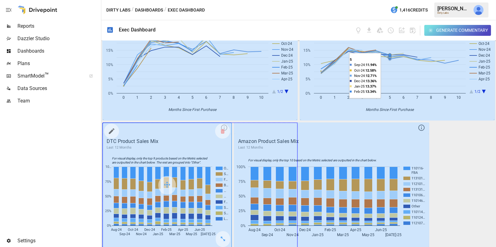
drag, startPoint x: 225, startPoint y: 236, endPoint x: 283, endPoint y: 236, distance: 58.0
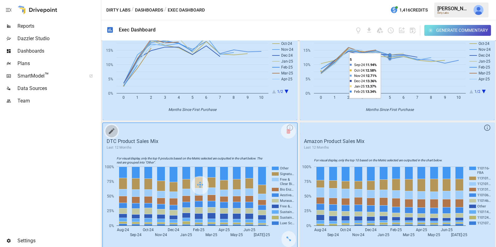
click at [109, 129] on icon "button" at bounding box center [111, 131] width 7 height 7
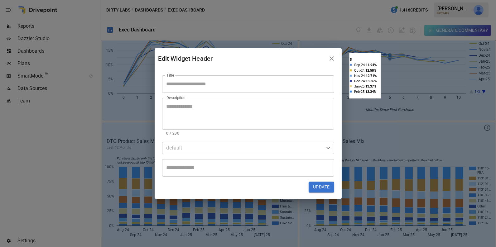
click at [192, 83] on input "Title" at bounding box center [248, 84] width 172 height 17
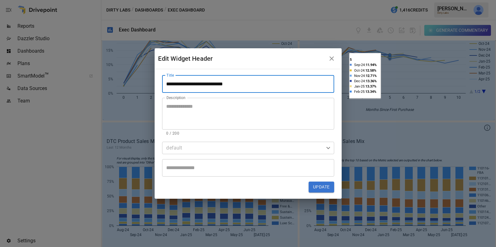
type input "**********"
click at [324, 189] on button "Update" at bounding box center [321, 187] width 25 height 11
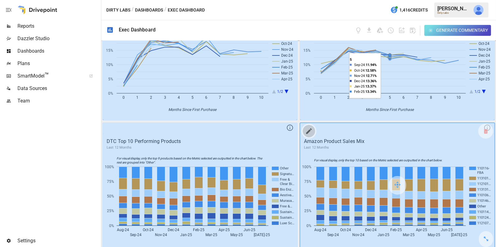
click at [313, 128] on button "button" at bounding box center [309, 131] width 12 height 12
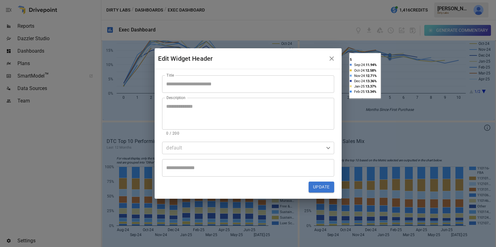
click at [289, 78] on input "Title" at bounding box center [248, 84] width 172 height 17
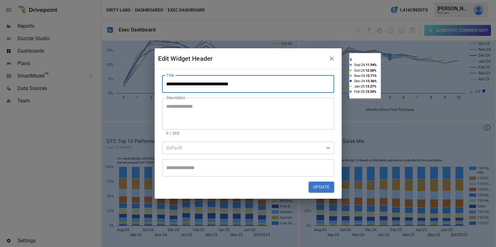
type input "**********"
click at [323, 188] on button "Update" at bounding box center [321, 187] width 25 height 11
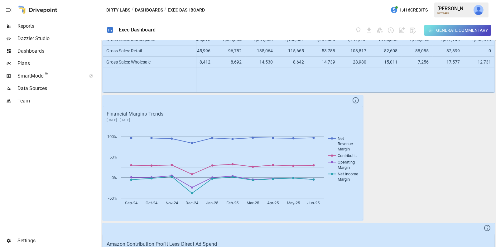
scroll to position [0, 0]
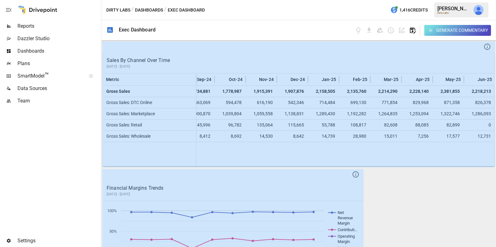
click at [415, 32] on icon "button" at bounding box center [413, 31] width 6 height 6
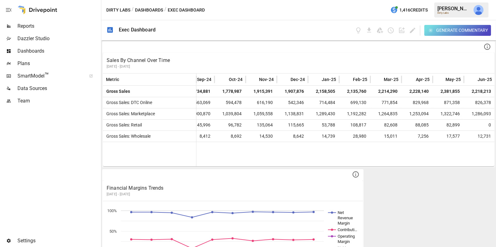
click at [158, 8] on button "Dashboards" at bounding box center [149, 10] width 28 height 8
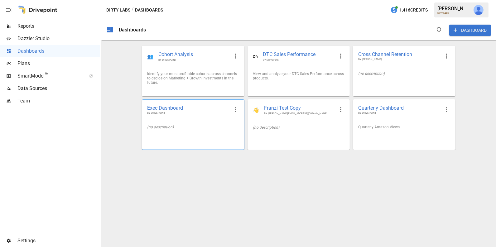
click at [207, 116] on div "Exec Dashboard BY DRIVEPOINT" at bounding box center [193, 110] width 102 height 20
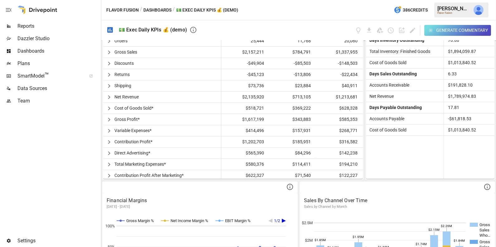
scroll to position [250, 0]
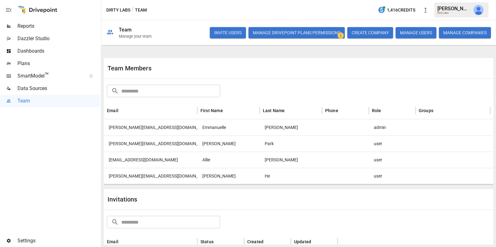
scroll to position [32, 0]
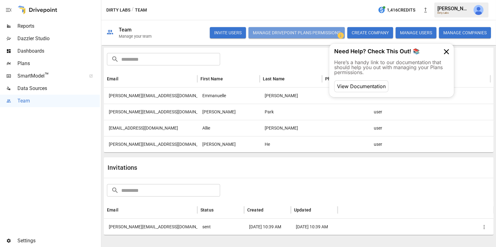
click at [295, 28] on button "Manage Drivepoint Plans Permissions" at bounding box center [297, 32] width 96 height 11
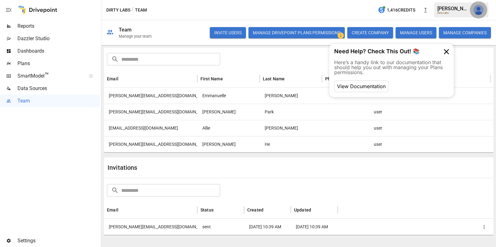
click at [480, 11] on img "Julie Wilton" at bounding box center [479, 10] width 10 height 10
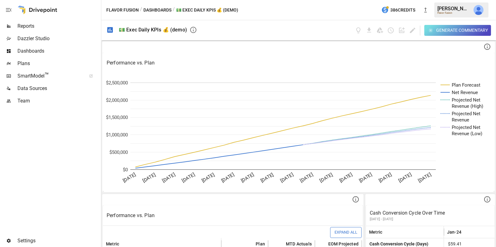
scroll to position [43, 0]
